Goal: Information Seeking & Learning: Learn about a topic

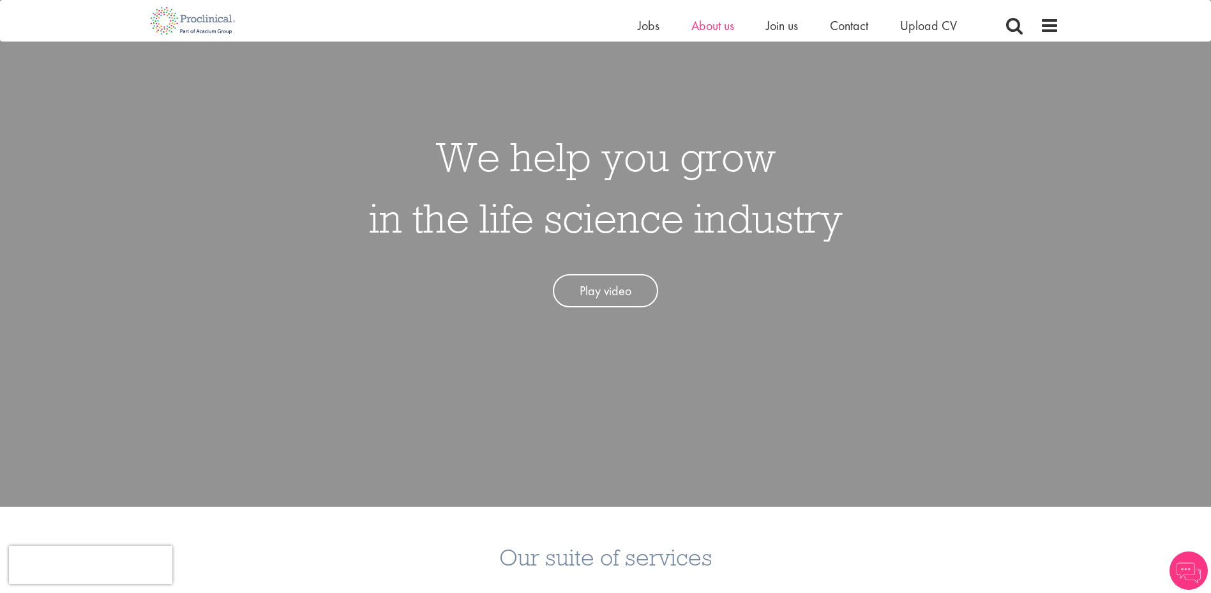
scroll to position [128, 0]
click at [708, 32] on span "About us" at bounding box center [713, 25] width 43 height 17
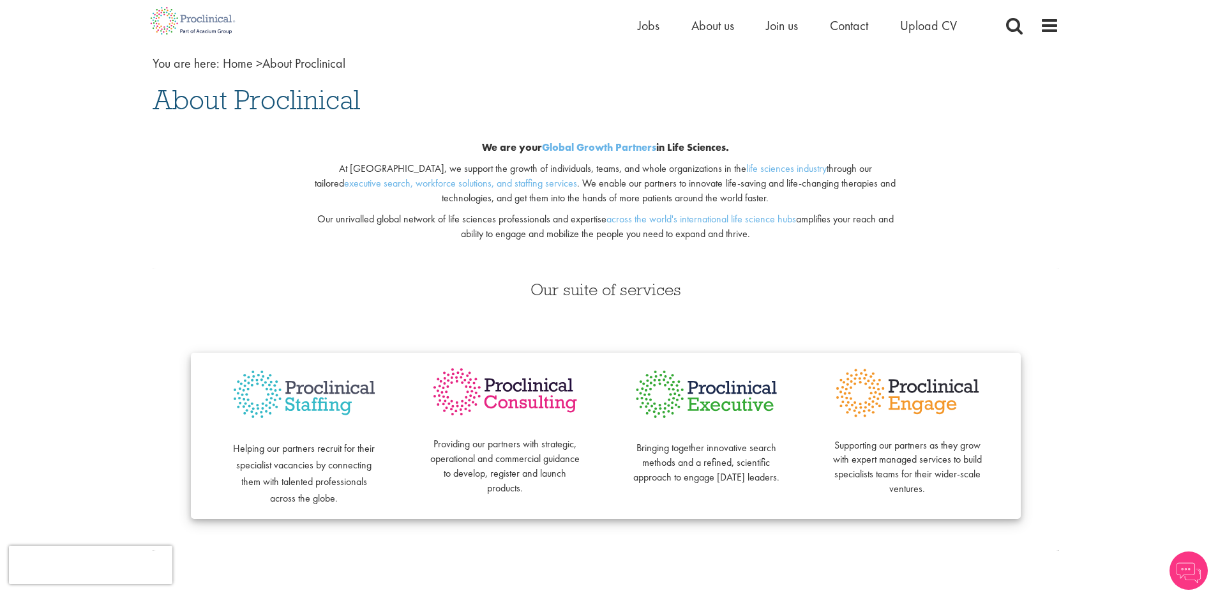
scroll to position [64, 0]
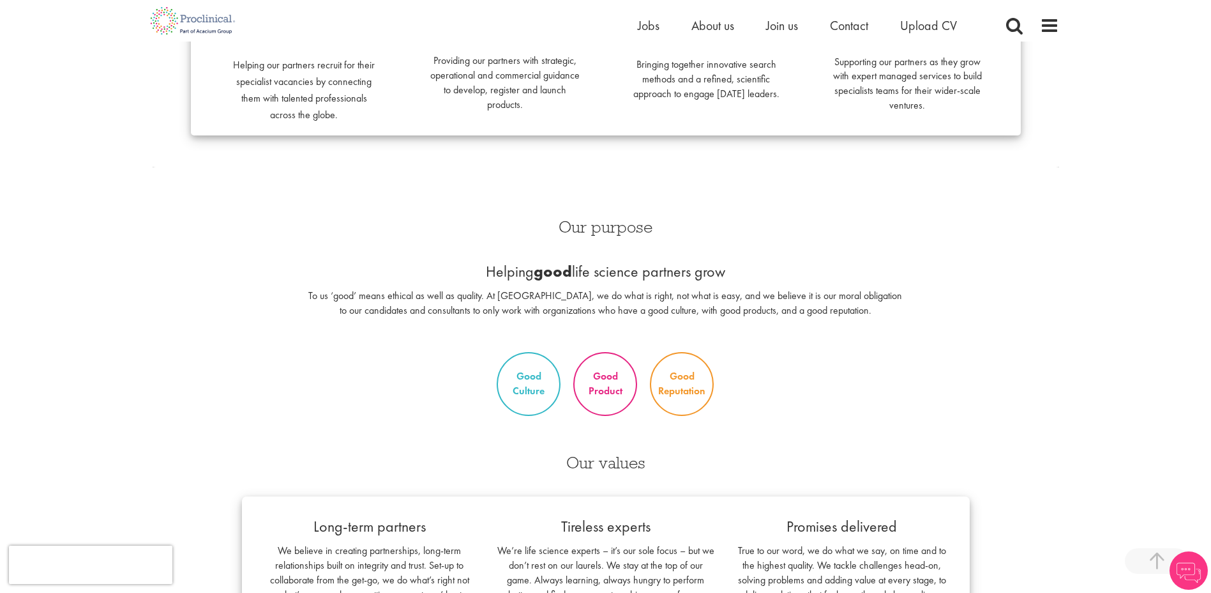
scroll to position [0, 0]
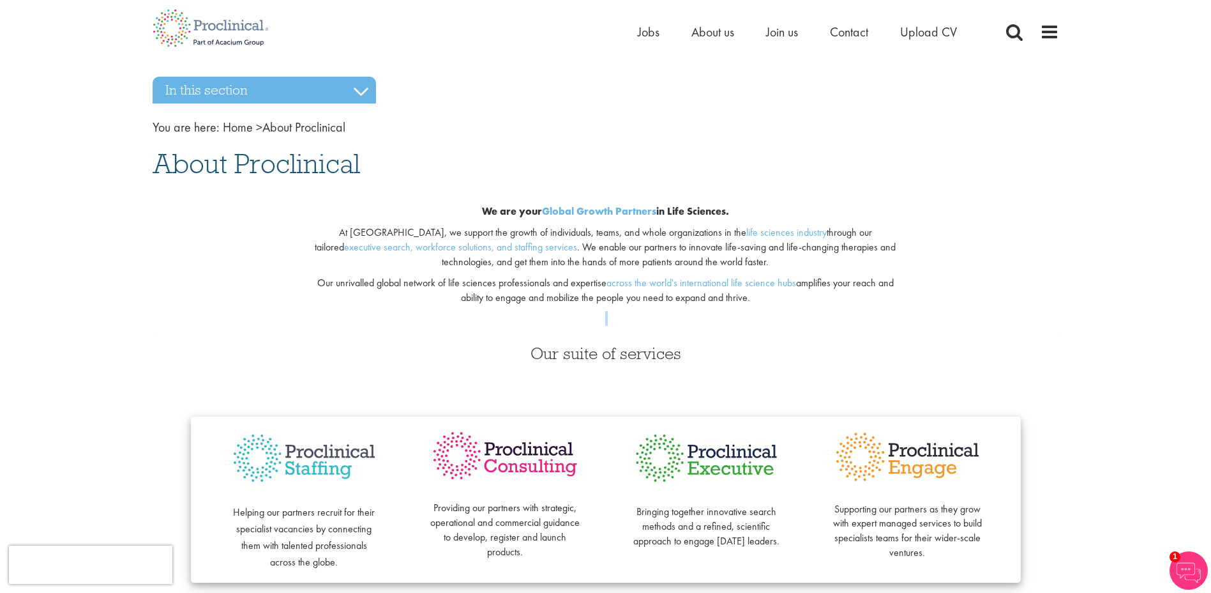
click at [217, 324] on div "We are your Global Growth Partners in Life Sciences. At Proclinical, we support…" at bounding box center [606, 258] width 926 height 149
